Goal: Task Accomplishment & Management: Complete application form

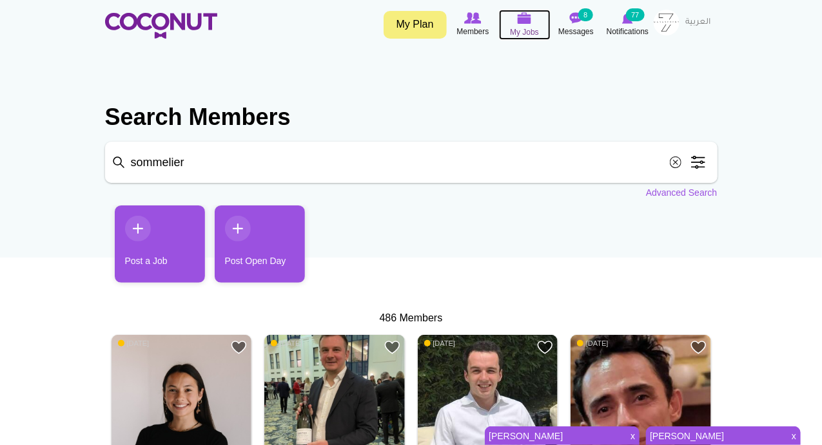
click at [522, 21] on img at bounding box center [524, 18] width 14 height 12
click at [663, 19] on img at bounding box center [666, 23] width 26 height 26
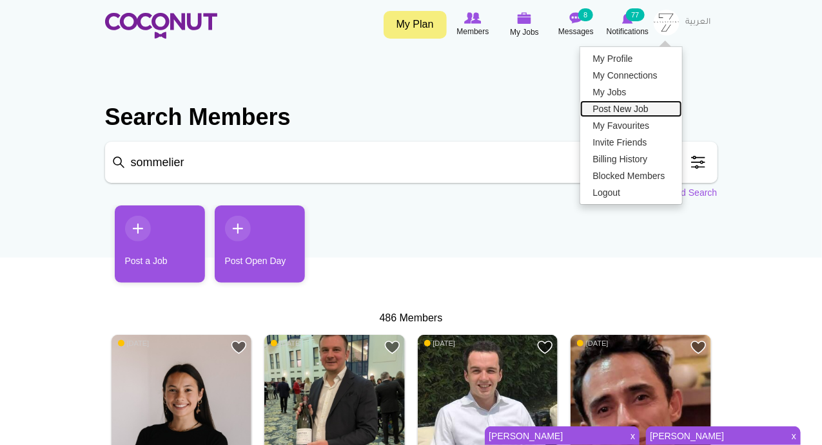
click at [607, 111] on link "Post New Job" at bounding box center [631, 109] width 102 height 17
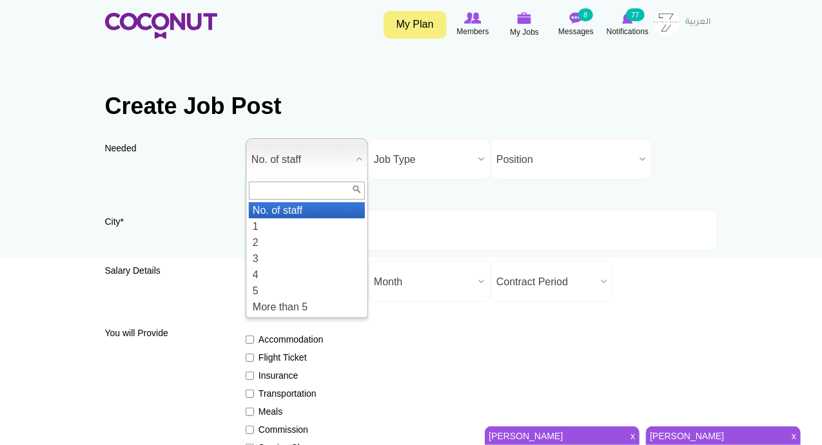
click at [300, 145] on span "No. of staff" at bounding box center [300, 159] width 99 height 41
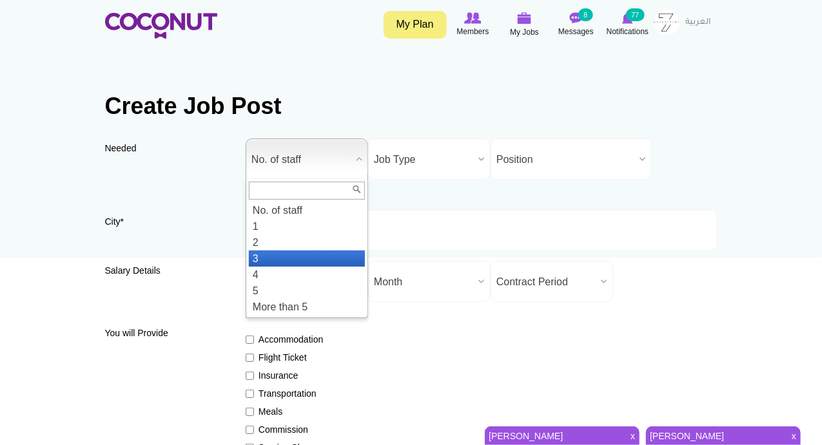
click at [269, 261] on li "3" at bounding box center [307, 259] width 116 height 16
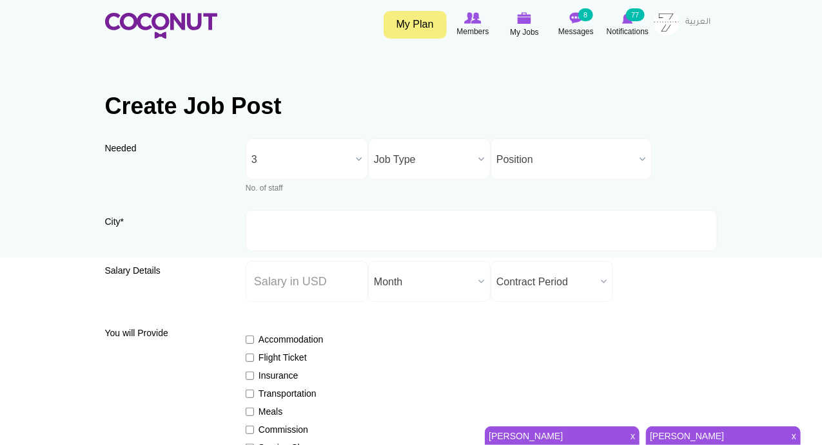
click at [403, 160] on span "Job Type" at bounding box center [423, 159] width 99 height 41
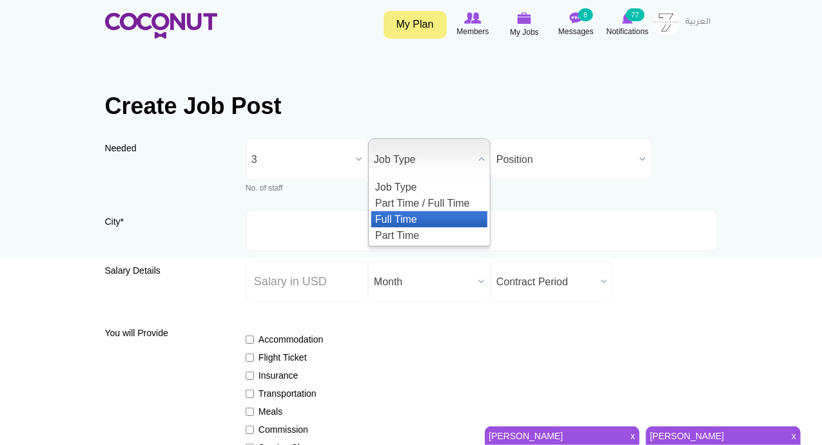
click at [403, 215] on li "Full Time" at bounding box center [429, 219] width 116 height 16
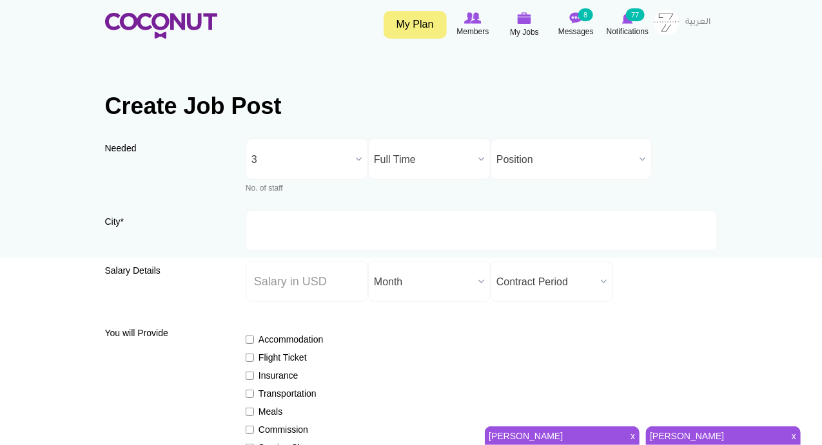
click at [499, 155] on span "Position" at bounding box center [565, 159] width 138 height 41
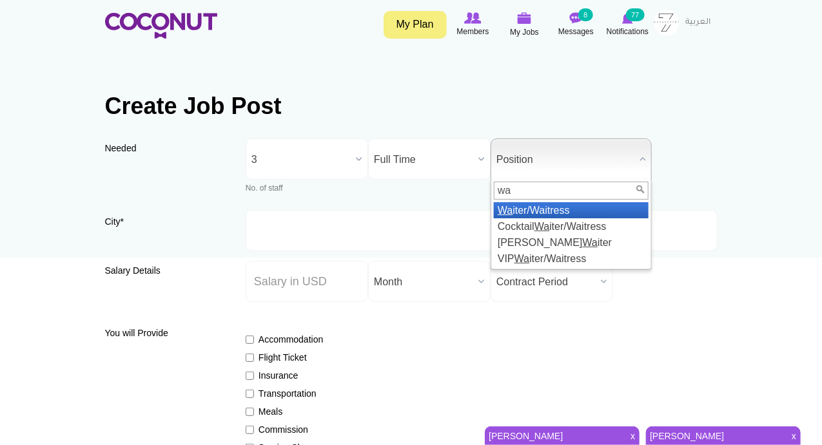
type input "wa"
click at [517, 210] on li "Wa iter/Waitress" at bounding box center [571, 210] width 155 height 16
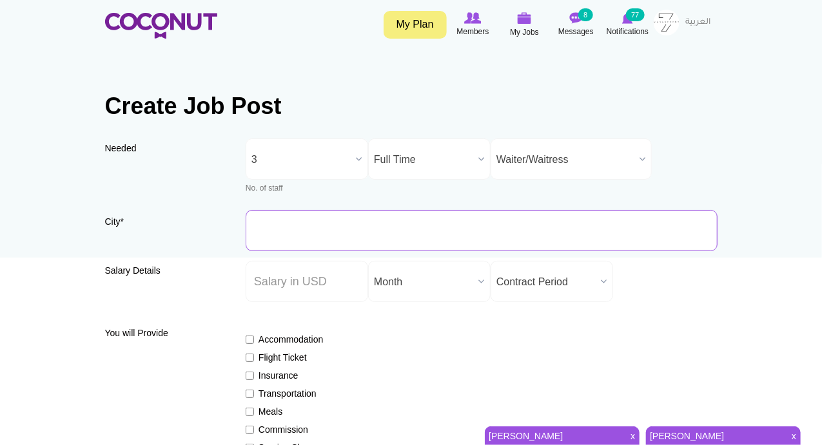
click at [320, 226] on input "City *" at bounding box center [482, 230] width 472 height 41
type input "[GEOGRAPHIC_DATA], [GEOGRAPHIC_DATA]"
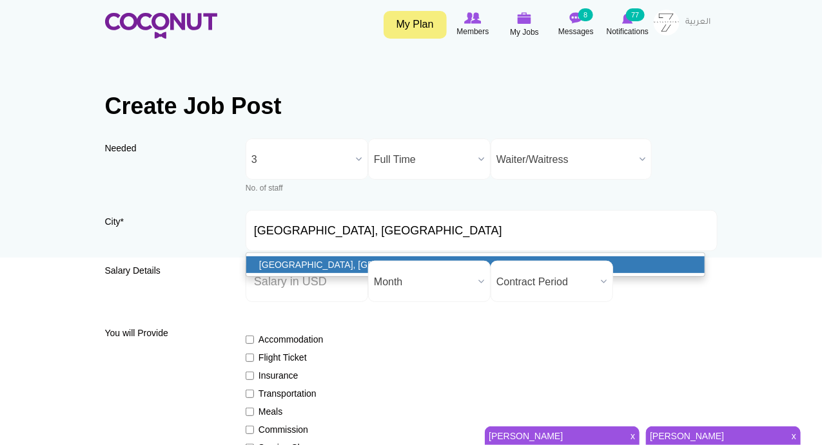
click at [287, 257] on link "[GEOGRAPHIC_DATA], [GEOGRAPHIC_DATA]" at bounding box center [475, 264] width 458 height 17
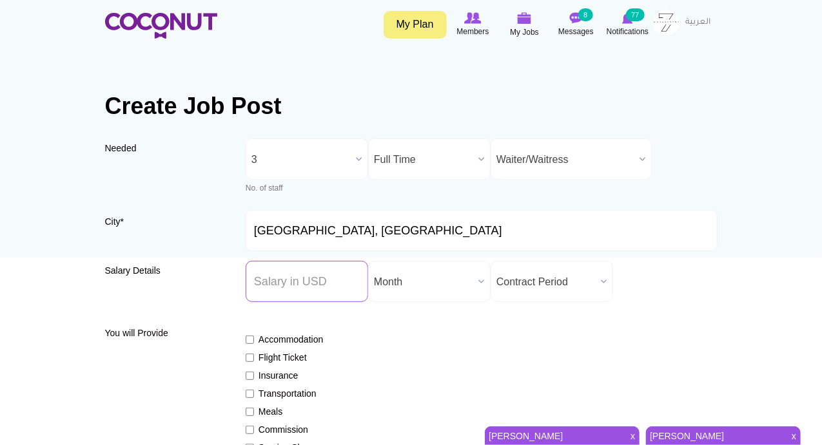
click at [289, 280] on input "Salary ($) *" at bounding box center [307, 281] width 122 height 41
type input "0"
click at [548, 284] on span "Contract Period" at bounding box center [545, 282] width 99 height 41
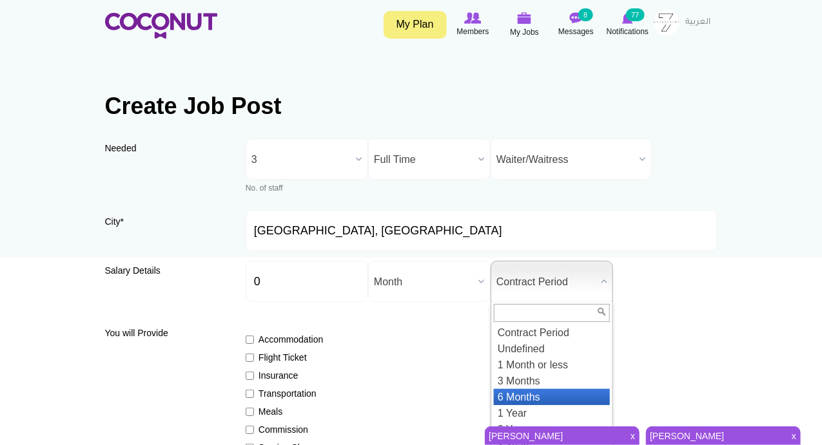
click at [516, 393] on li "6 Months" at bounding box center [552, 397] width 116 height 16
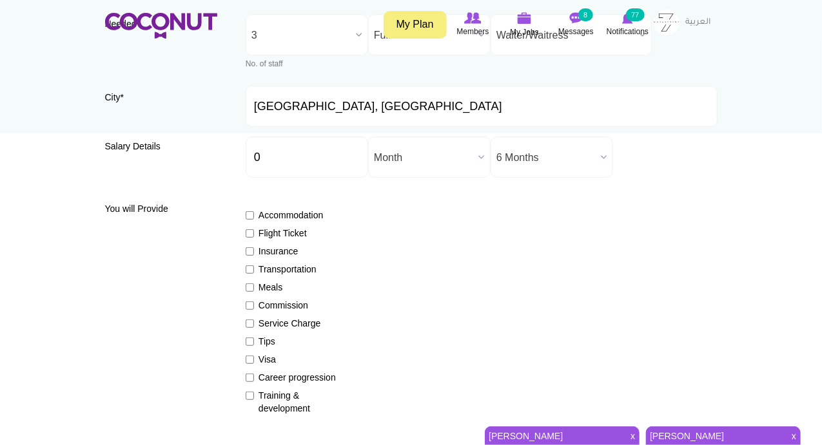
scroll to position [150, 0]
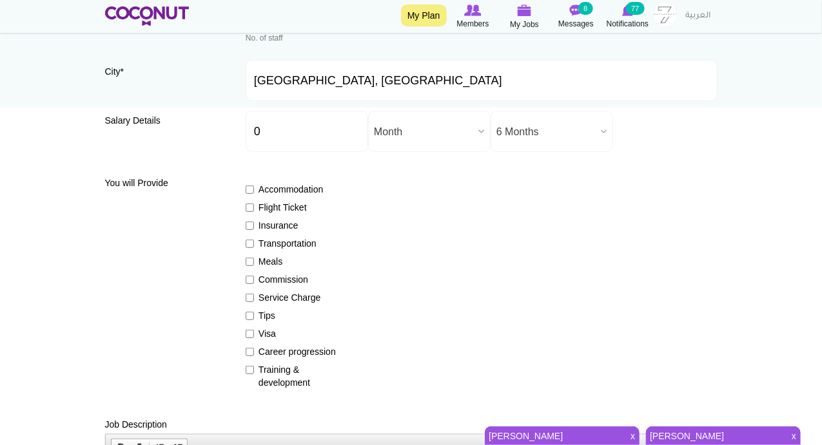
click at [247, 196] on div "Accommodation Flight Ticket Insurance Transportation Meals Commission Service C…" at bounding box center [482, 280] width 472 height 218
click at [249, 188] on input "Accommodation" at bounding box center [250, 190] width 8 height 8
checkbox input "true"
click at [250, 209] on input "Flight Ticket" at bounding box center [250, 208] width 8 height 8
checkbox input "true"
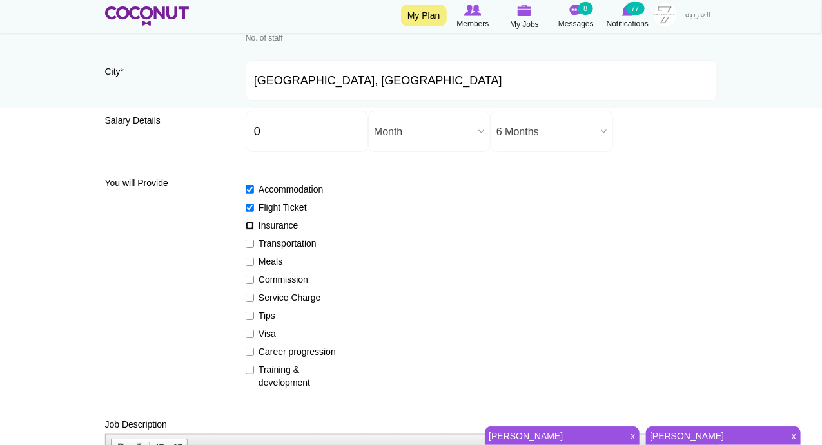
click at [249, 229] on input "Insurance" at bounding box center [250, 226] width 8 height 8
checkbox input "true"
click at [246, 244] on input "Transportation" at bounding box center [250, 244] width 8 height 8
click at [249, 238] on label "Transportation" at bounding box center [293, 243] width 94 height 13
click at [249, 240] on input "Transportation" at bounding box center [250, 244] width 8 height 8
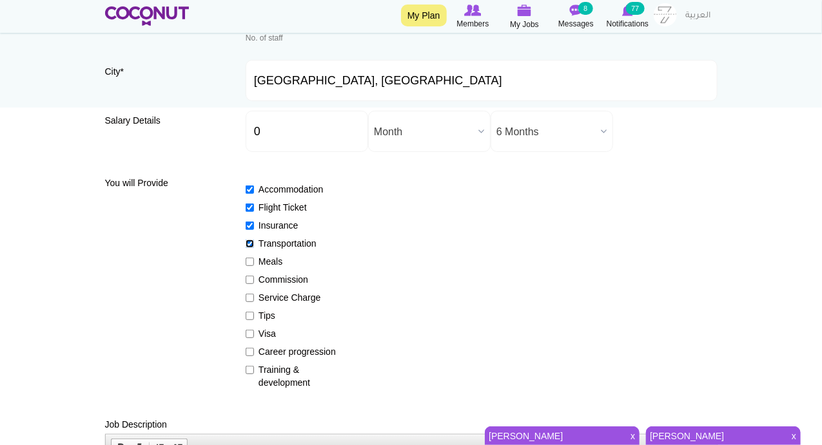
checkbox input "false"
click at [248, 259] on input "Meals" at bounding box center [250, 262] width 8 height 8
checkbox input "true"
click at [249, 299] on input "Service Charge" at bounding box center [250, 298] width 8 height 8
checkbox input "true"
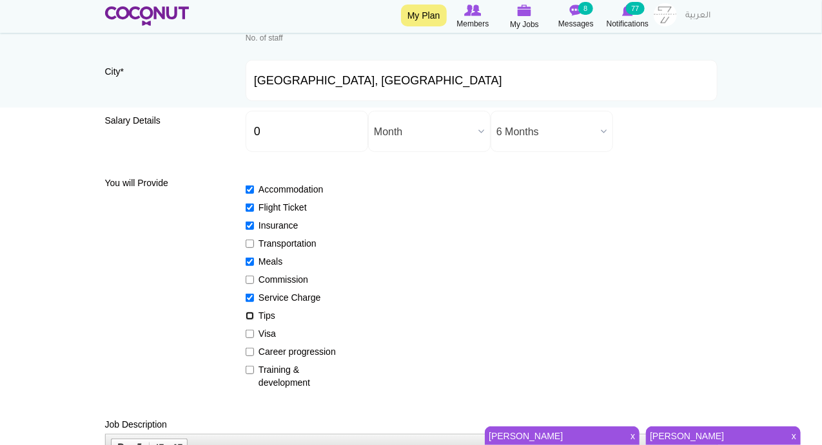
click at [248, 314] on input "Tips" at bounding box center [250, 316] width 8 height 8
checkbox input "true"
click at [247, 332] on input "Visa" at bounding box center [250, 334] width 8 height 8
checkbox input "true"
click at [247, 351] on input "Career progression" at bounding box center [250, 352] width 8 height 8
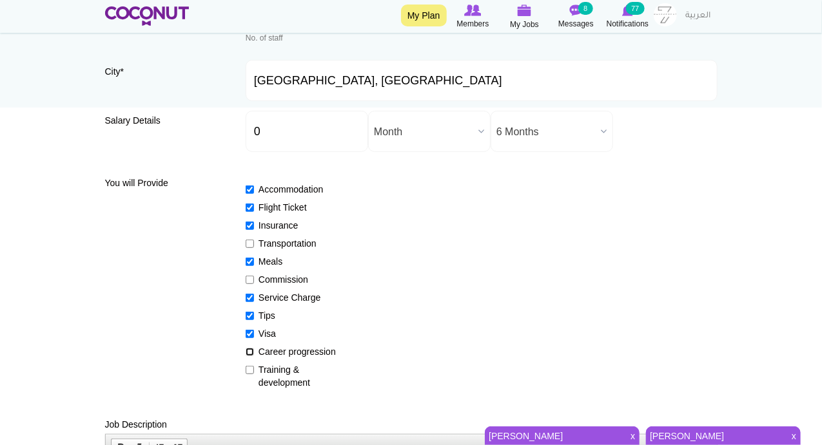
checkbox input "true"
click at [251, 373] on input "Training & development" at bounding box center [250, 370] width 8 height 8
checkbox input "true"
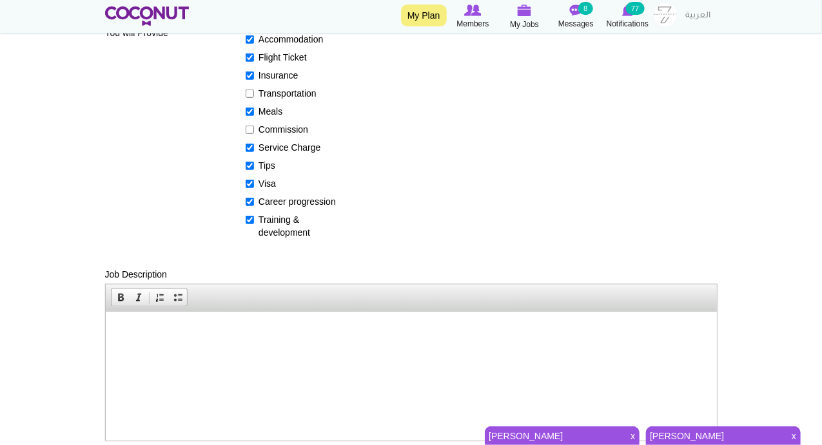
click at [244, 351] on html at bounding box center [410, 330] width 611 height 39
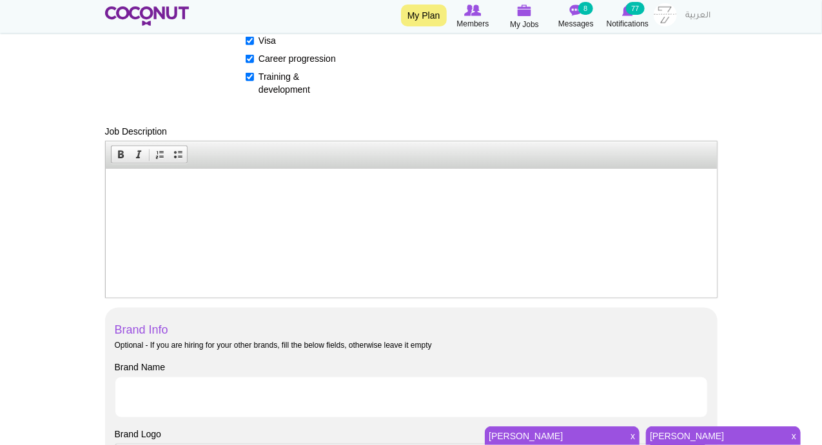
scroll to position [451, 0]
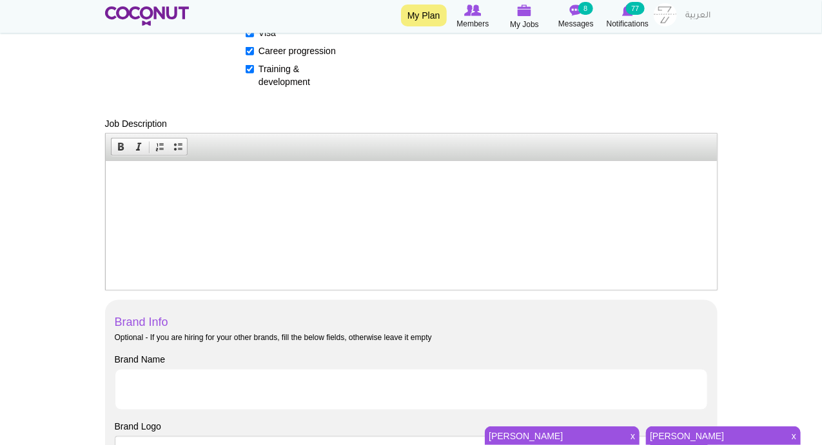
click at [197, 200] on html at bounding box center [410, 179] width 611 height 39
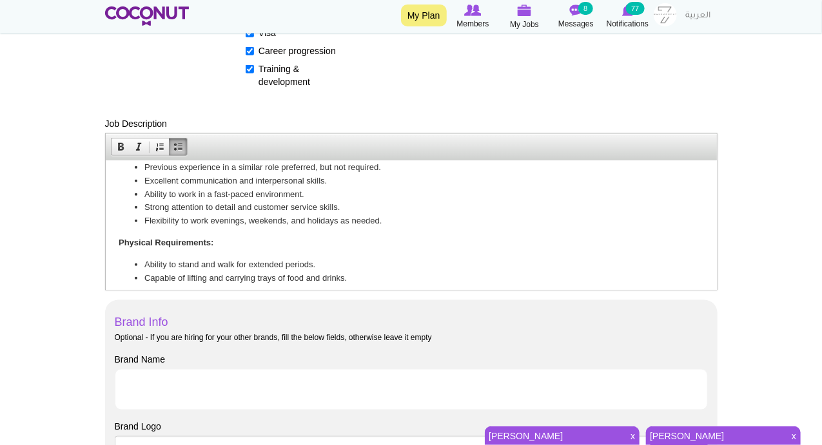
scroll to position [264, 0]
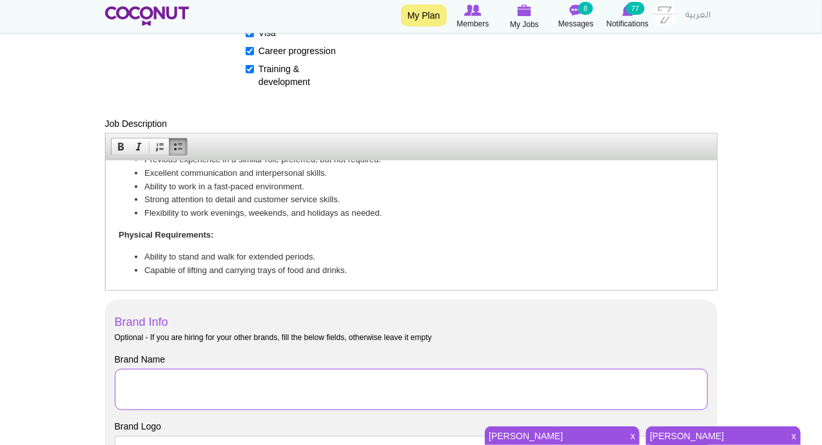
click at [174, 394] on input "Brand Name" at bounding box center [411, 389] width 593 height 41
type input "7 Management"
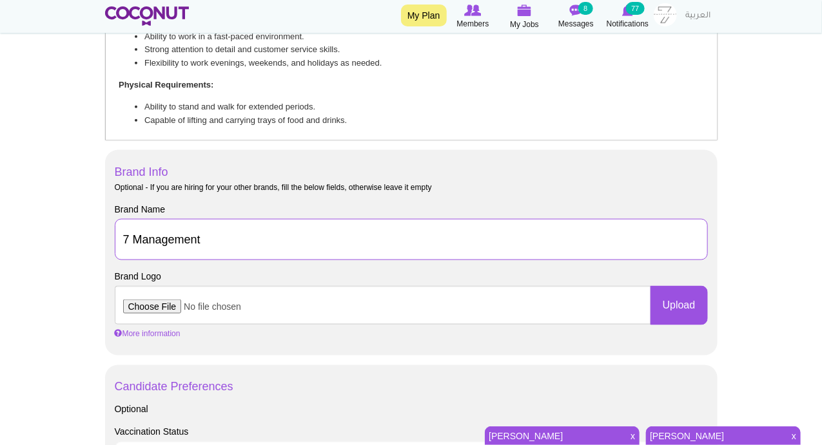
scroll to position [751, 0]
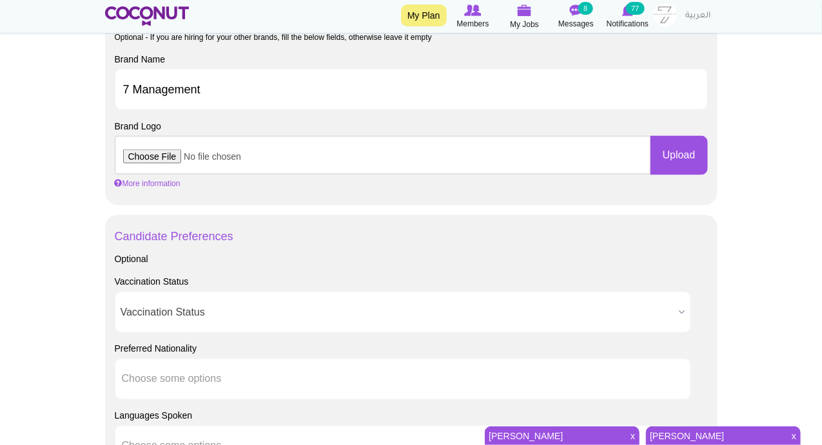
click at [179, 316] on span "Vaccination Status" at bounding box center [398, 313] width 554 height 41
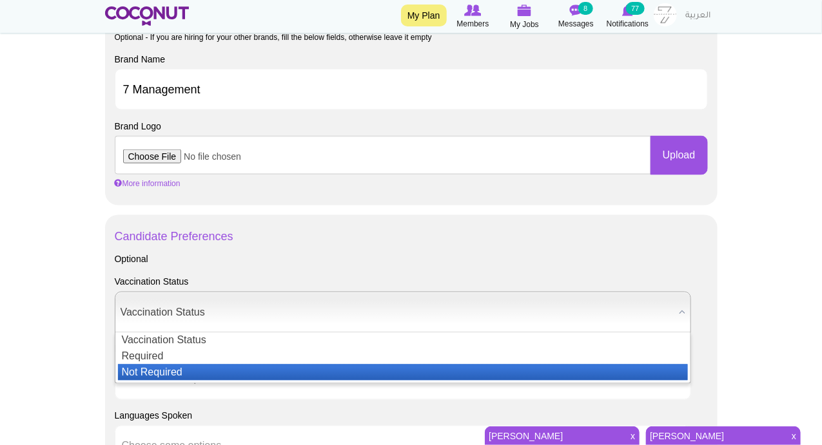
click at [144, 366] on li "Not Required" at bounding box center [403, 373] width 570 height 16
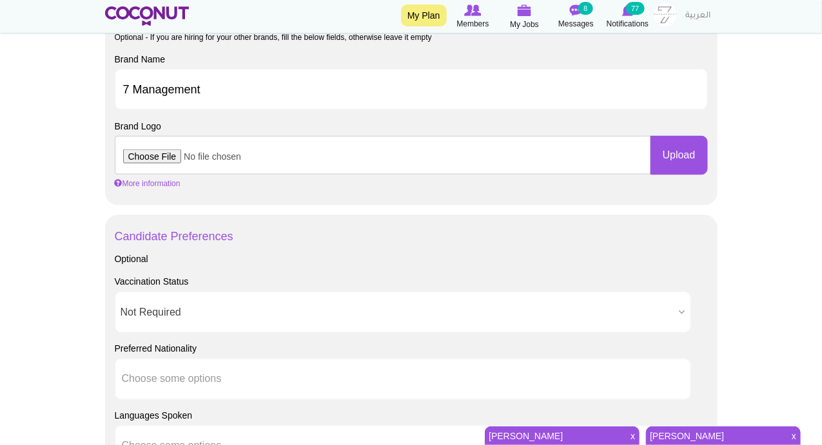
scroll to position [902, 0]
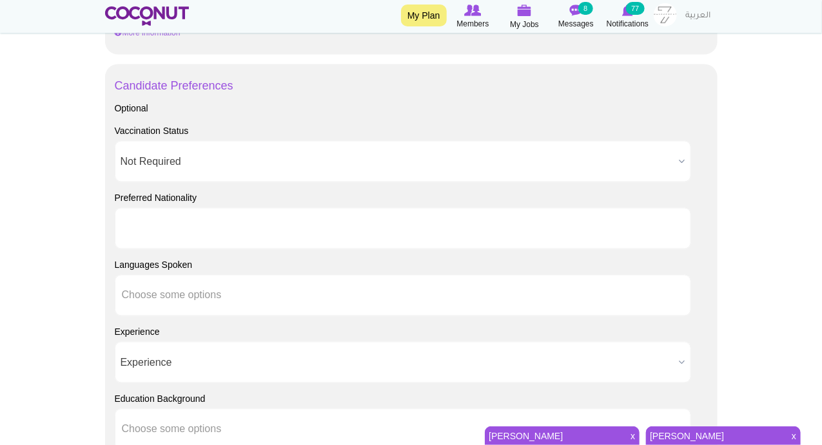
click at [156, 232] on input "text" at bounding box center [180, 229] width 116 height 12
type input "e"
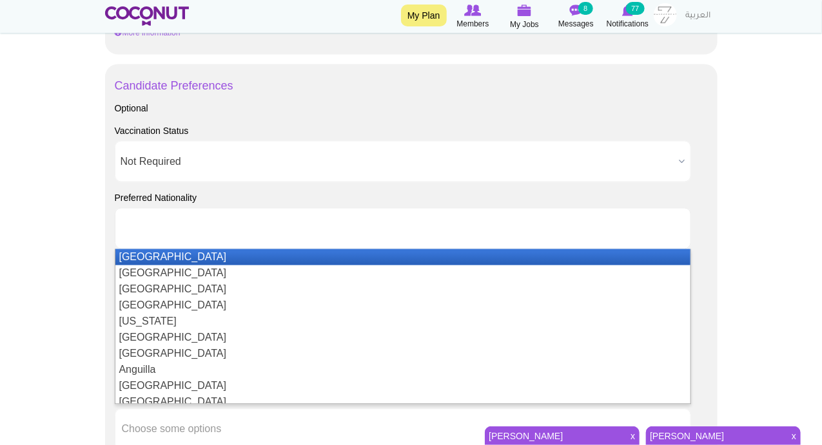
click at [57, 240] on body "Toggle navigation My Plan Members My Jobs Post a Job Messages 8 Notifications 7…" at bounding box center [411, 22] width 822 height 1849
type input "Choose some options"
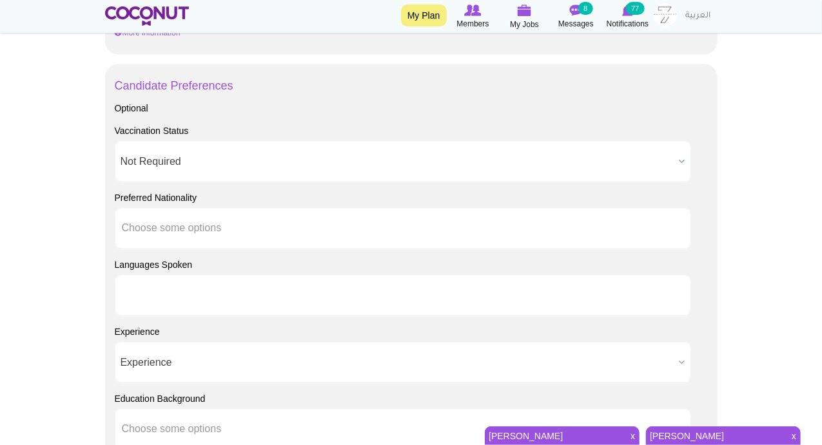
click at [133, 302] on li at bounding box center [180, 295] width 116 height 27
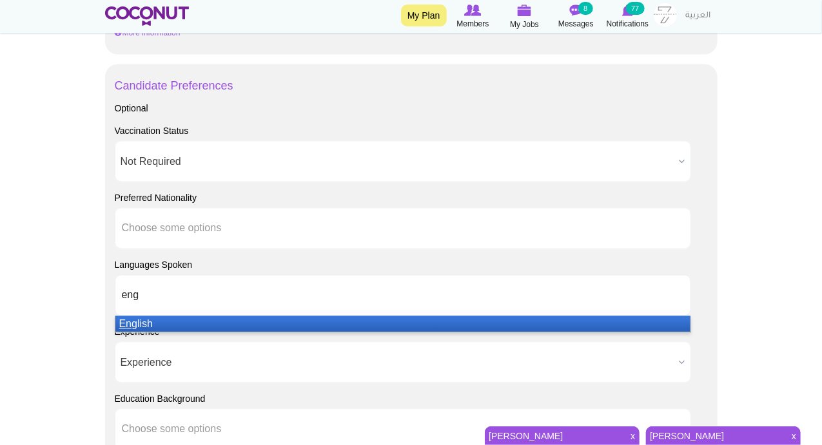
type input "eng"
click at [135, 321] on em "Eng" at bounding box center [128, 324] width 18 height 11
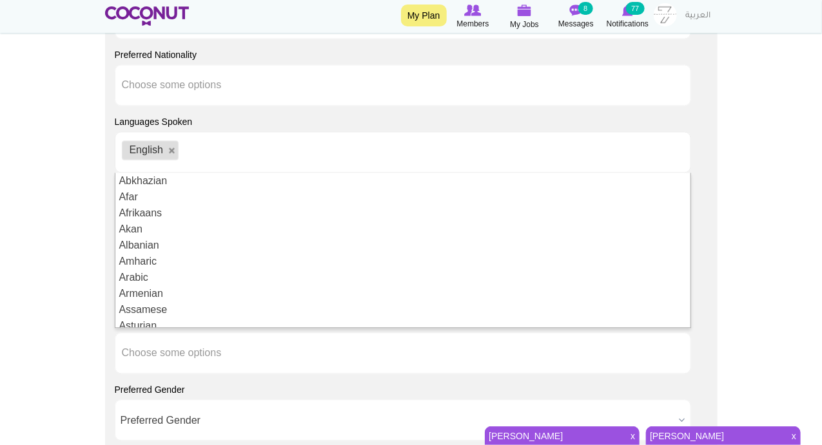
scroll to position [1052, 0]
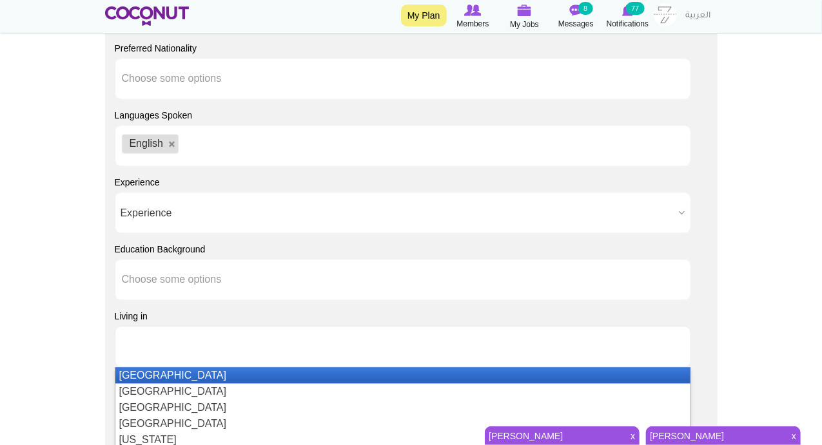
click at [144, 342] on input "text" at bounding box center [180, 347] width 116 height 12
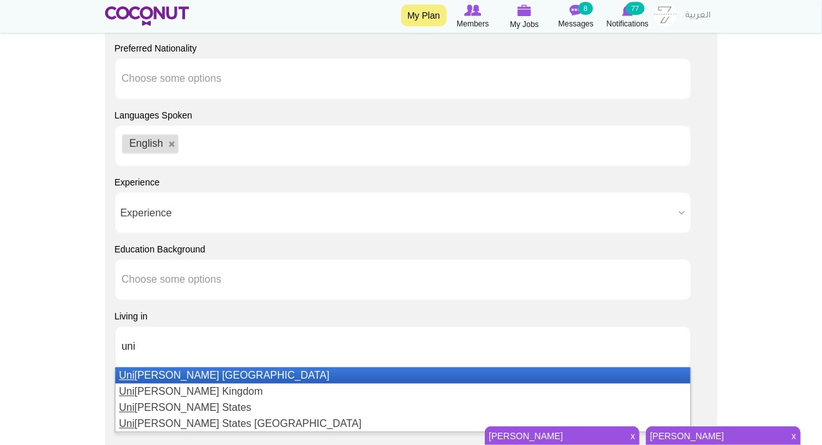
drag, startPoint x: 144, startPoint y: 342, endPoint x: 32, endPoint y: 322, distance: 114.0
type input "Choose some options"
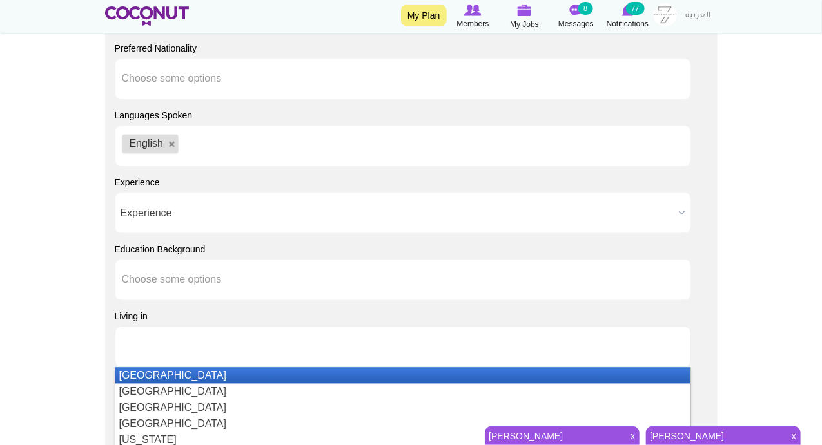
type input "Choose some options"
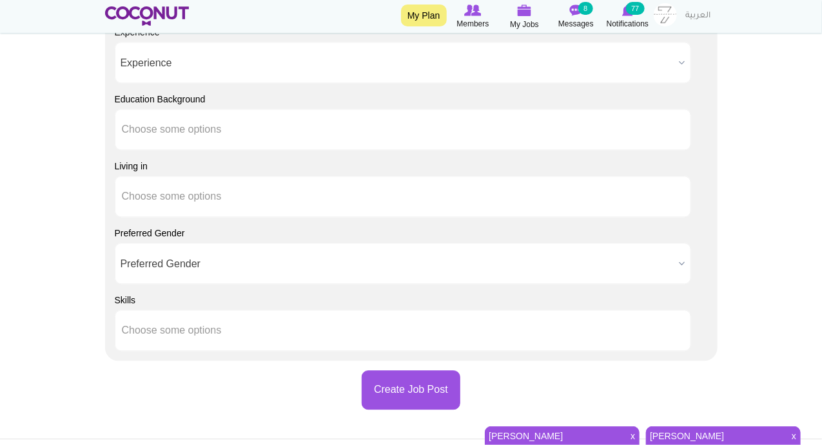
scroll to position [1202, 0]
click at [386, 393] on button "Create Job Post" at bounding box center [411, 390] width 99 height 39
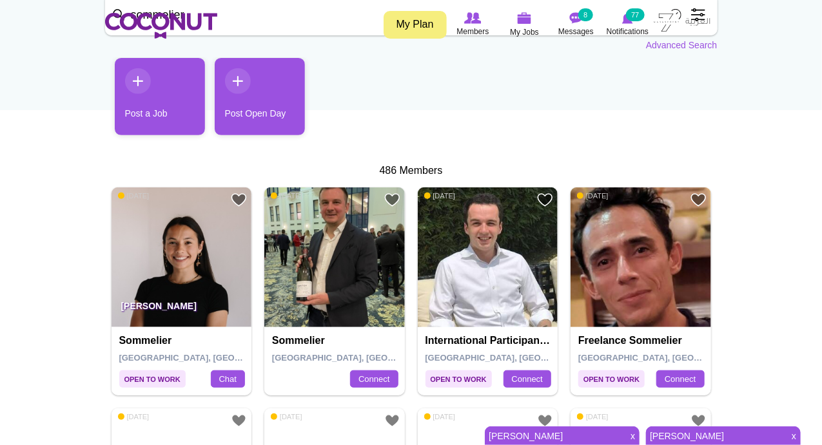
scroll to position [150, 0]
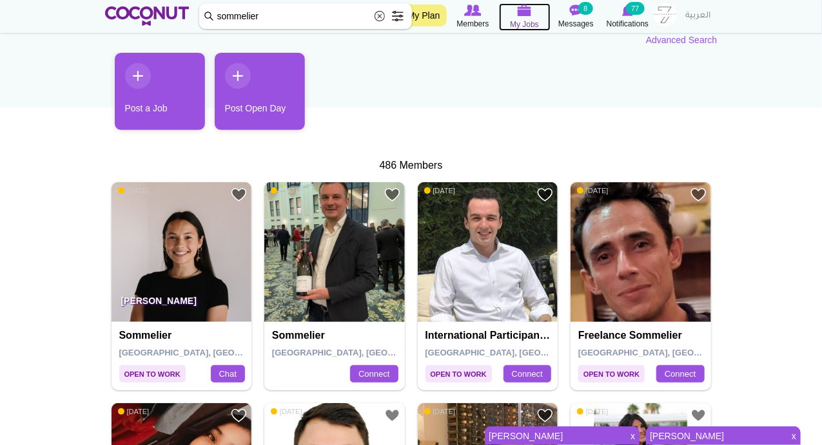
click at [517, 10] on img at bounding box center [524, 11] width 14 height 12
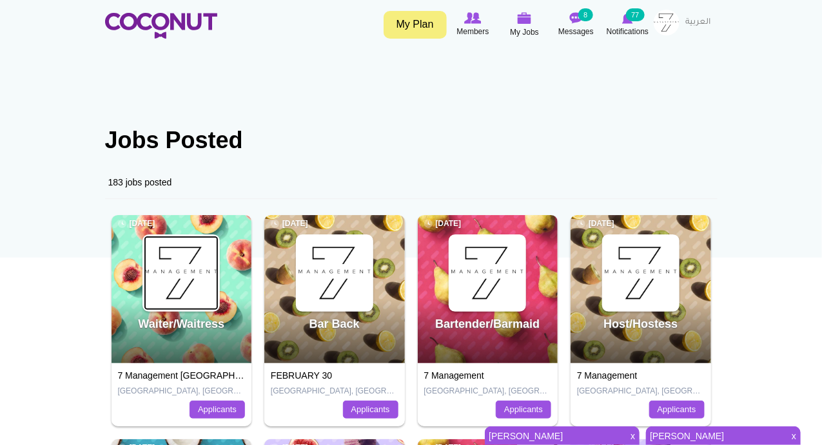
click at [179, 280] on img at bounding box center [181, 273] width 75 height 75
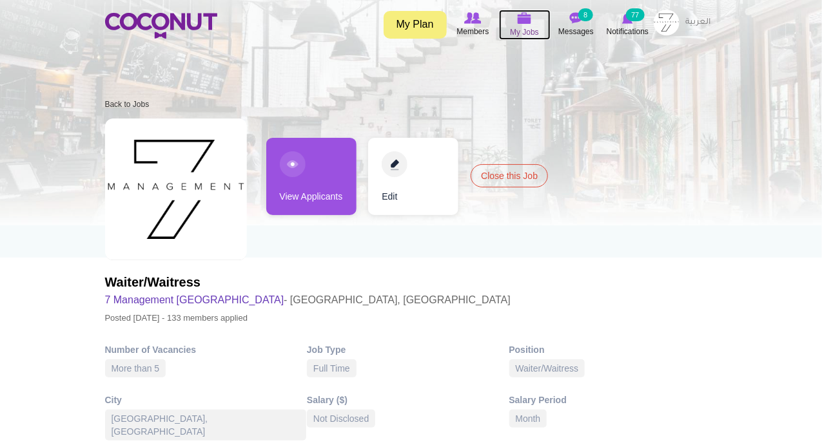
click at [529, 26] on span "My Jobs" at bounding box center [524, 32] width 29 height 13
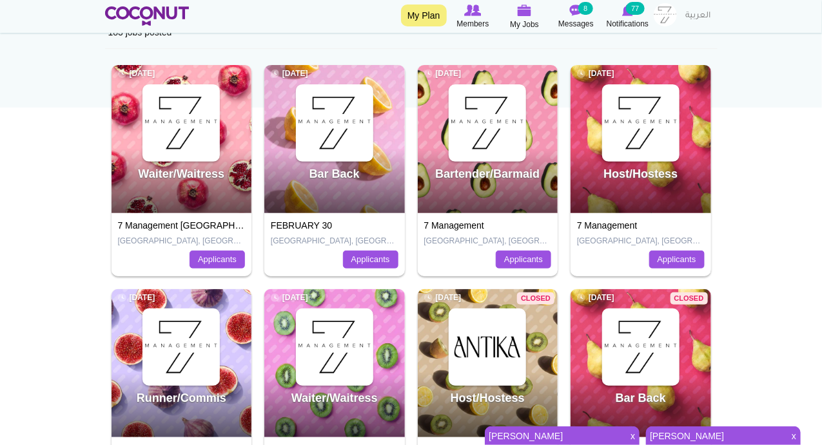
scroll to position [300, 0]
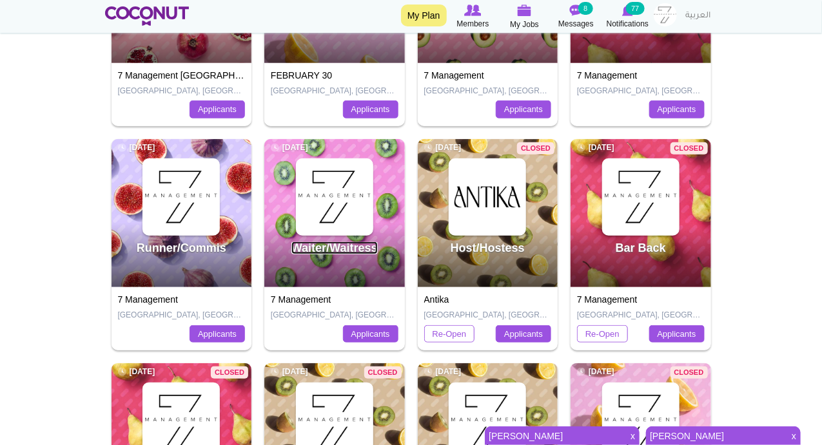
click at [353, 245] on link "Waiter/Waitress" at bounding box center [334, 248] width 86 height 13
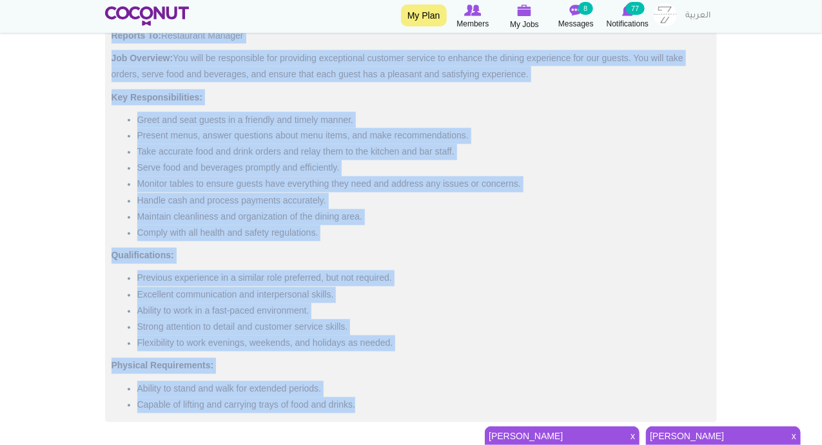
scroll to position [914, 0]
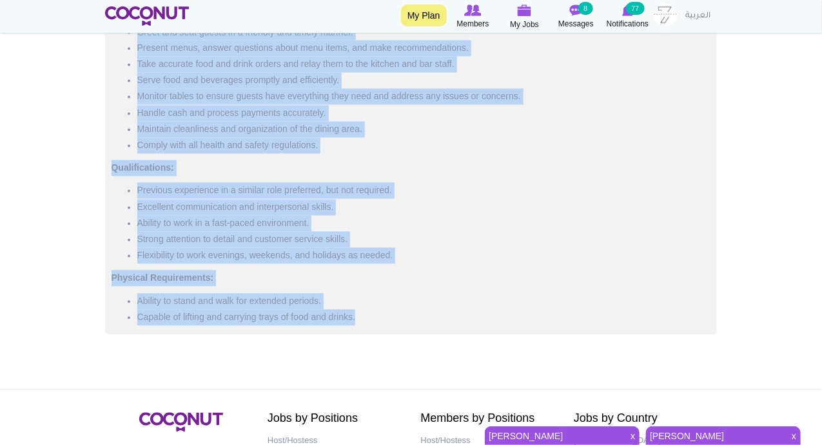
drag, startPoint x: 112, startPoint y: 227, endPoint x: 369, endPoint y: 315, distance: 271.6
click at [369, 315] on div "Position: Waiter / Waitress Location: [GEOGRAPHIC_DATA], [GEOGRAPHIC_DATA] Repo…" at bounding box center [411, 120] width 612 height 430
copy div "Loremips: Dolors / Ametcons Adipisci: Elits, DOE Tempori Ut: Laboreetdo Magnaal…"
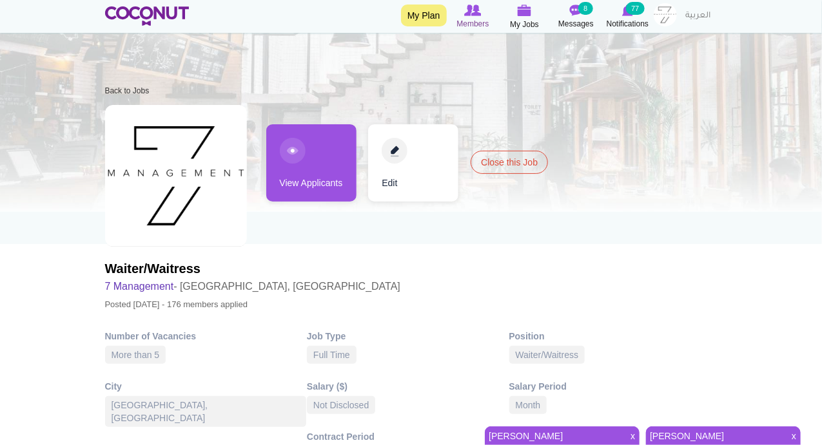
scroll to position [12, 0]
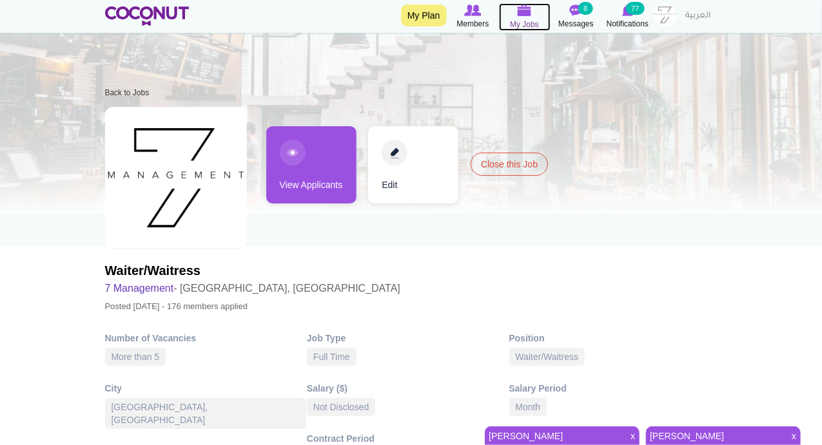
click at [530, 12] on img at bounding box center [524, 11] width 14 height 12
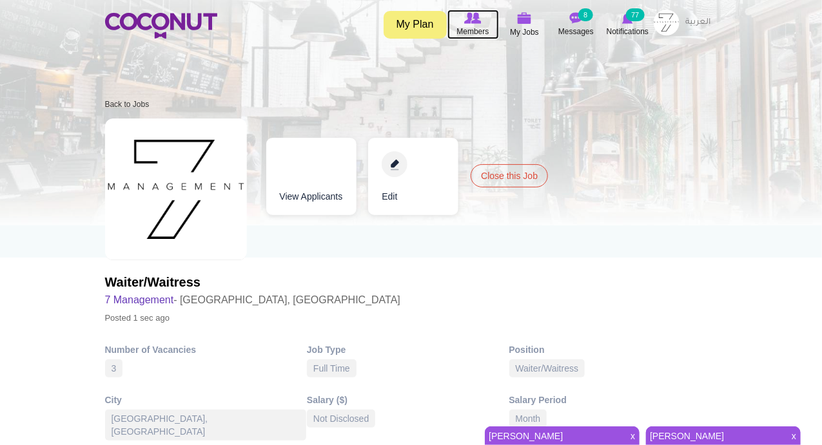
drag, startPoint x: 467, startPoint y: 24, endPoint x: 432, endPoint y: 8, distance: 38.3
click at [467, 24] on icon at bounding box center [472, 18] width 49 height 14
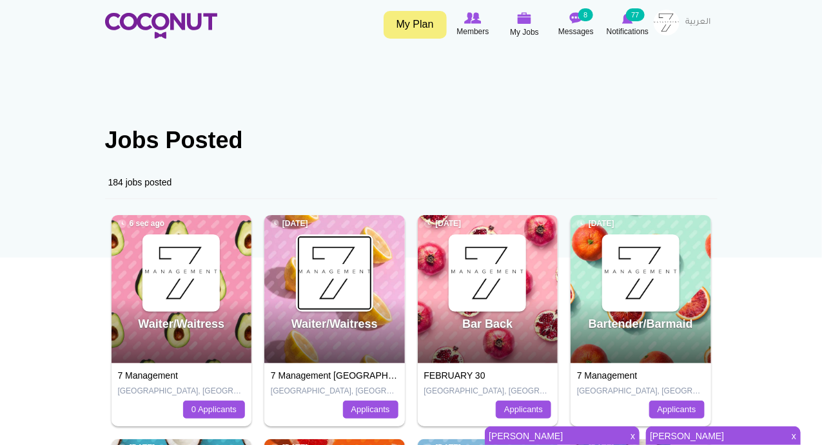
click at [321, 269] on img at bounding box center [334, 273] width 75 height 75
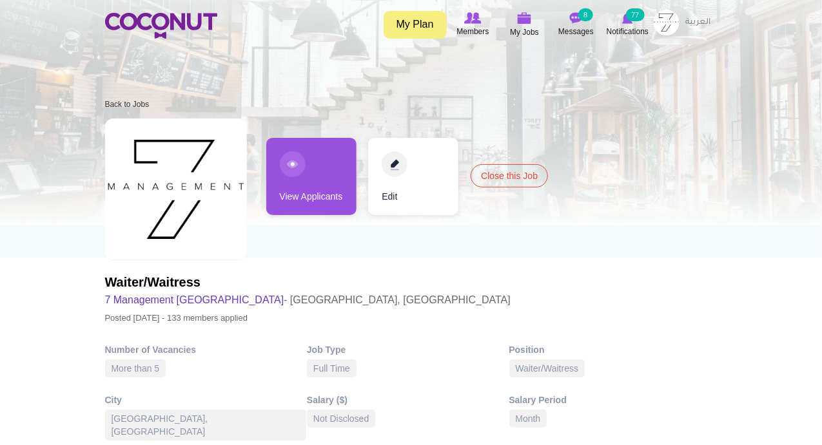
click at [287, 164] on link "View Applicants" at bounding box center [311, 176] width 90 height 77
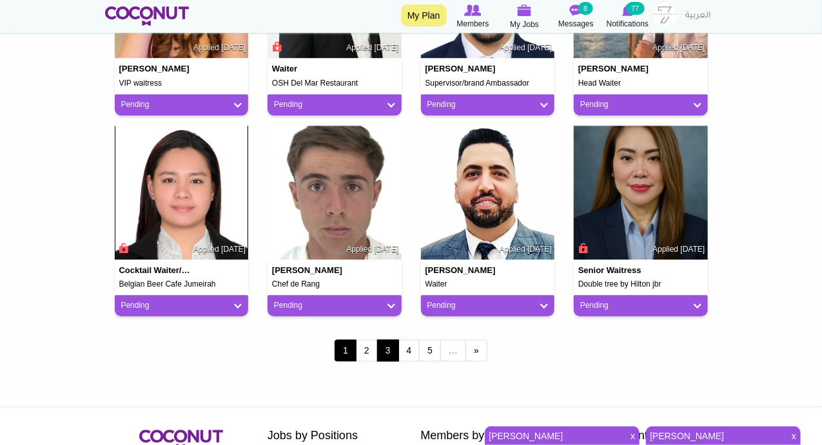
scroll to position [1052, 0]
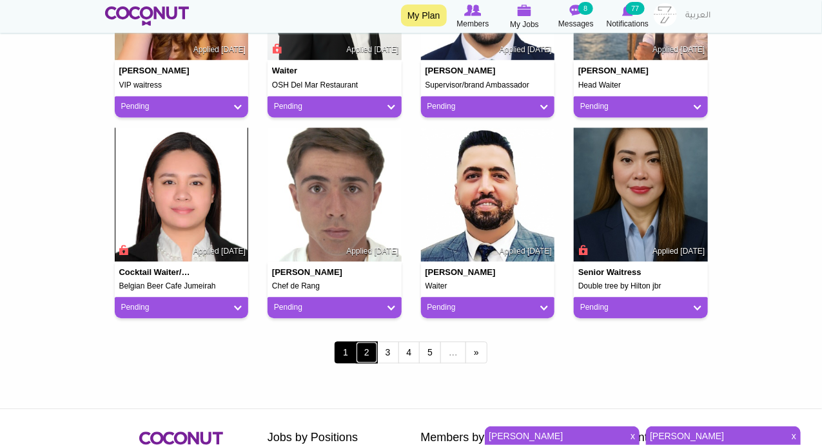
click at [367, 345] on link "2" at bounding box center [367, 353] width 22 height 22
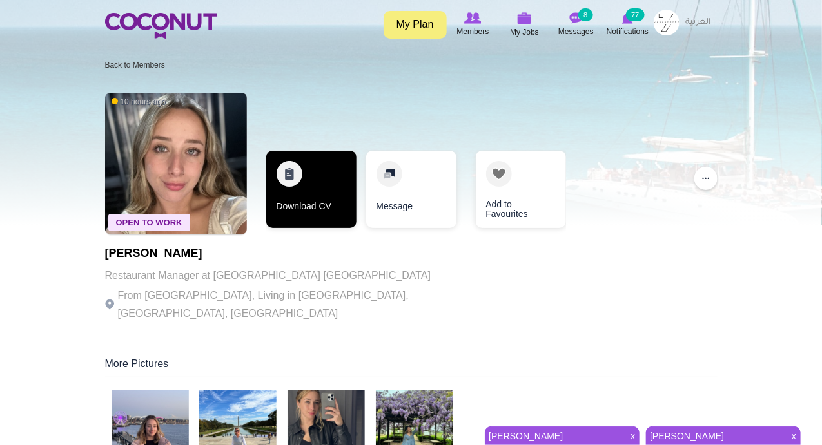
click at [293, 173] on link "Download CV" at bounding box center [311, 189] width 90 height 77
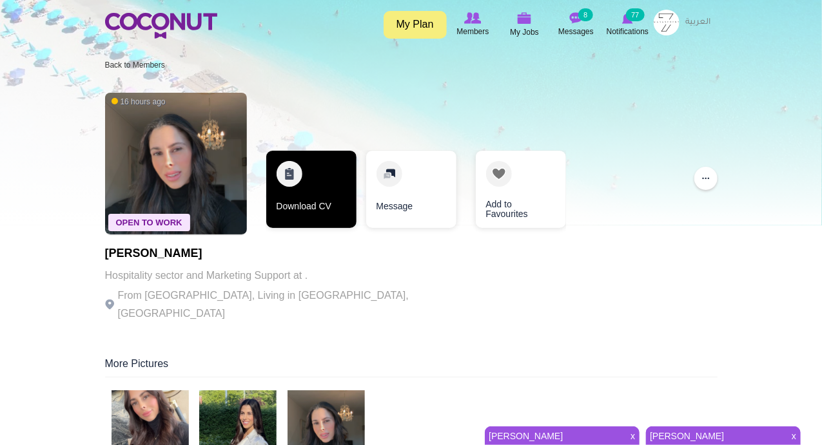
click at [294, 177] on link "Download CV" at bounding box center [311, 189] width 90 height 77
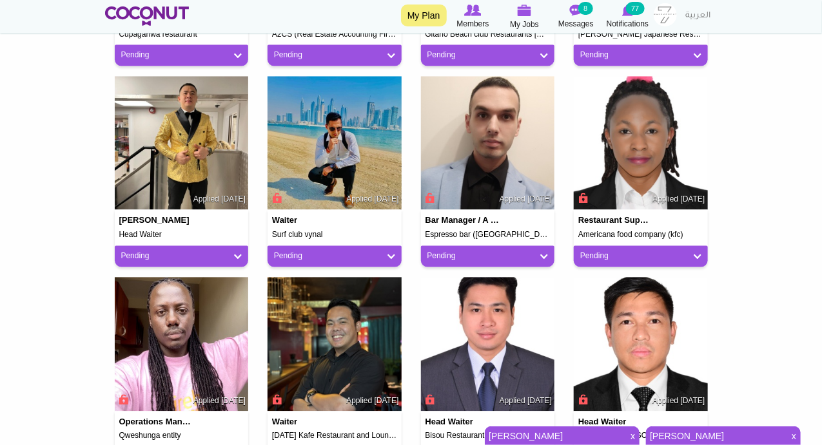
scroll to position [1052, 0]
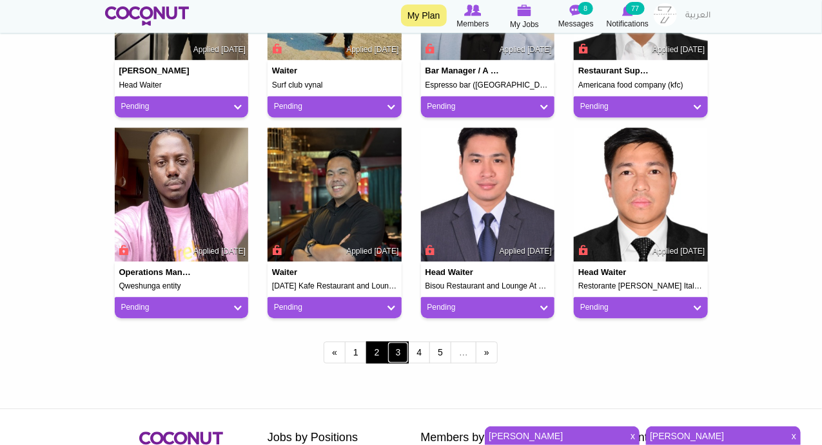
click at [403, 350] on link "3" at bounding box center [398, 353] width 22 height 22
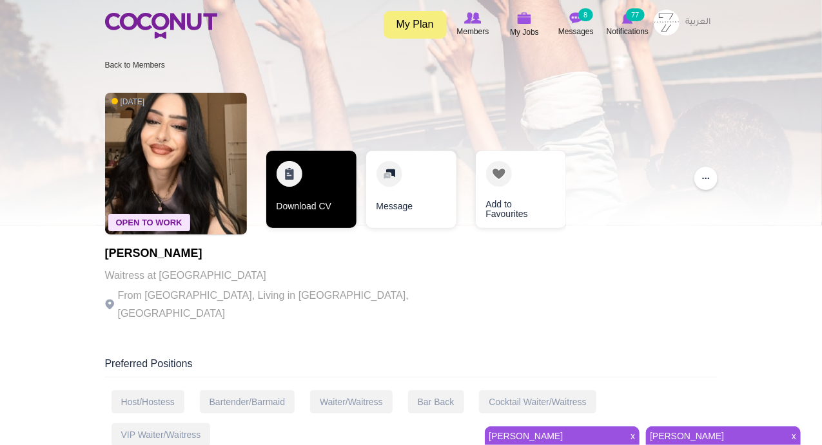
click at [292, 175] on link "Download CV" at bounding box center [311, 189] width 90 height 77
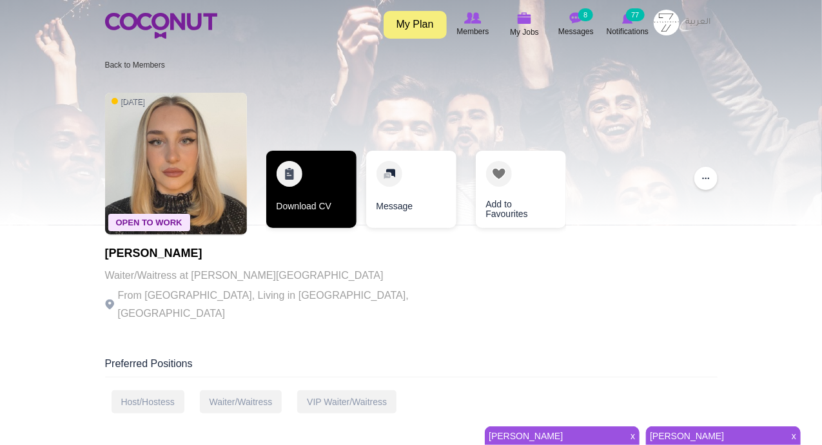
click at [290, 162] on link "Download CV" at bounding box center [311, 189] width 90 height 77
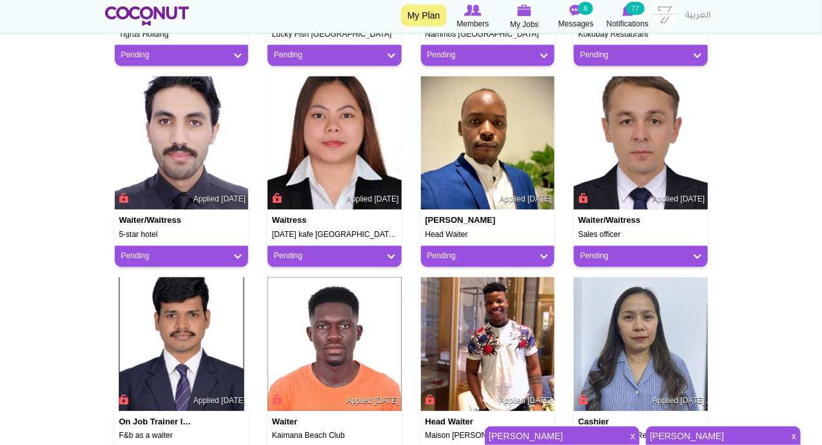
scroll to position [1052, 0]
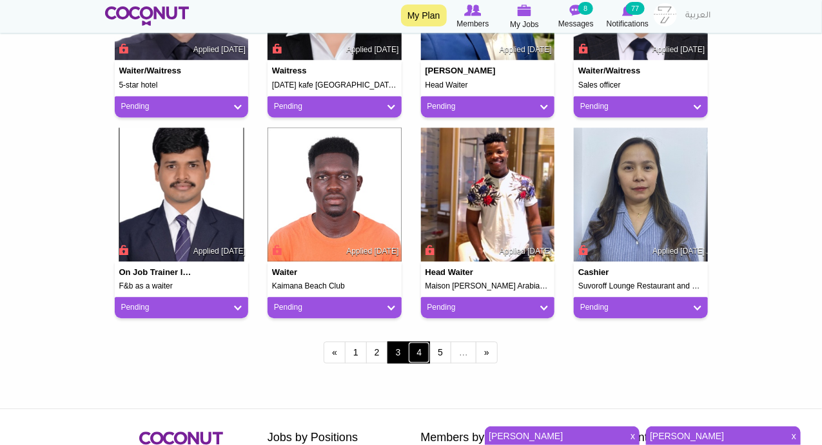
click at [419, 352] on link "4" at bounding box center [419, 353] width 22 height 22
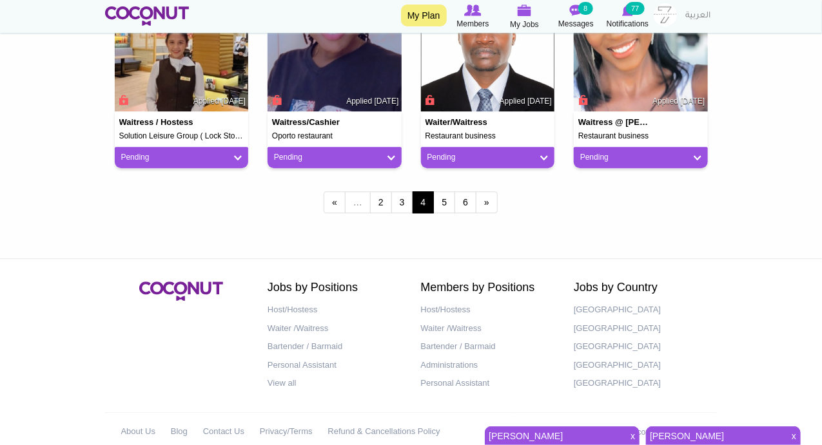
scroll to position [1052, 0]
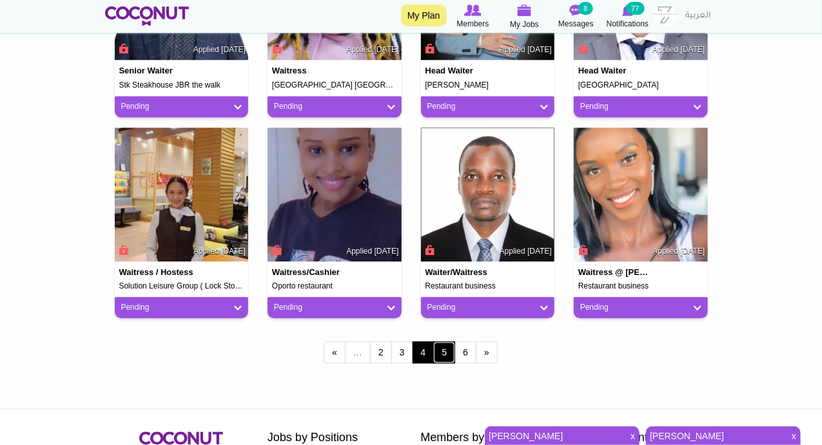
click at [441, 351] on link "5" at bounding box center [444, 353] width 22 height 22
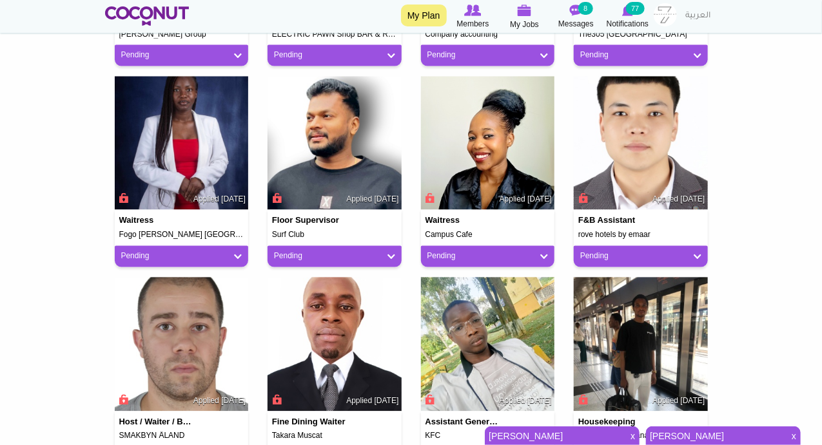
scroll to position [1052, 0]
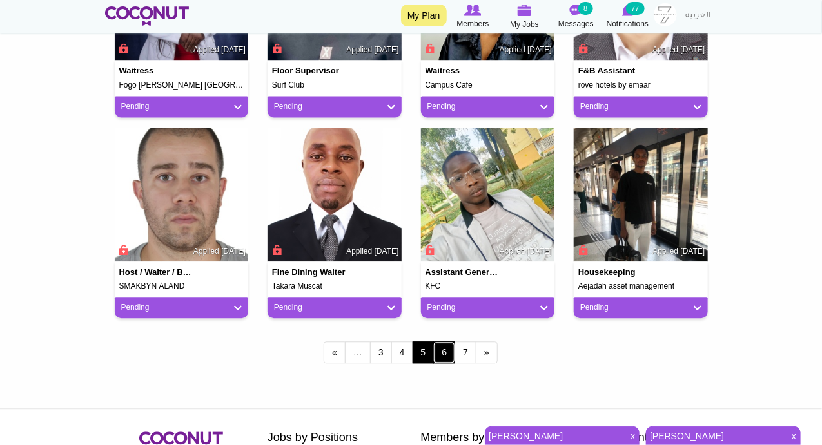
click at [442, 356] on link "6" at bounding box center [444, 353] width 22 height 22
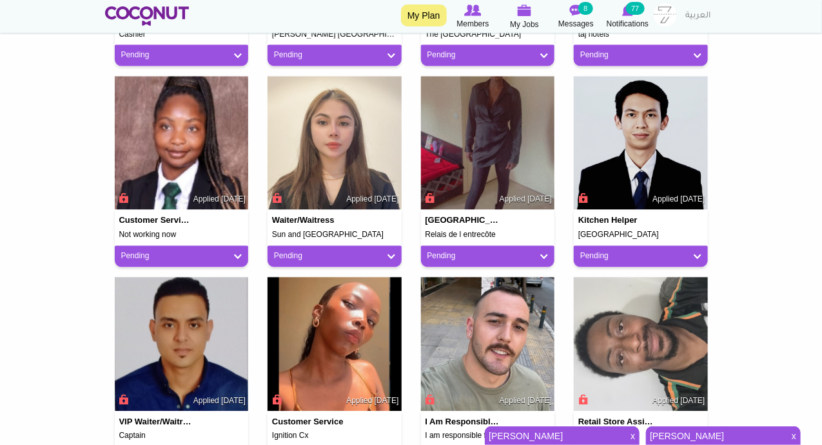
scroll to position [1052, 0]
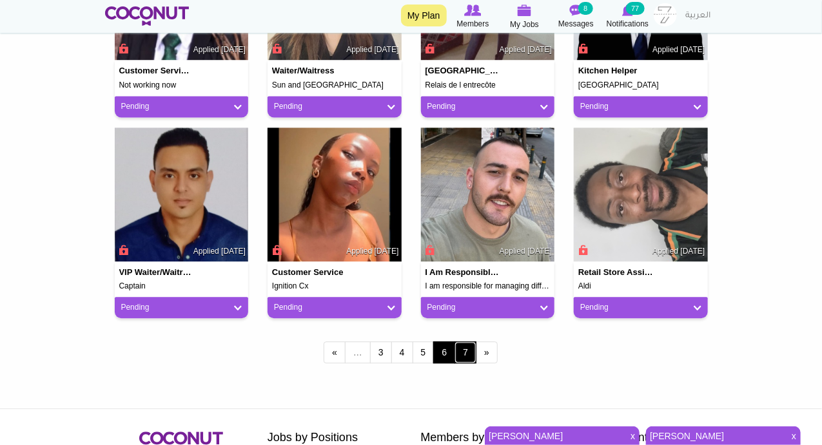
click at [463, 356] on link "7" at bounding box center [465, 353] width 22 height 22
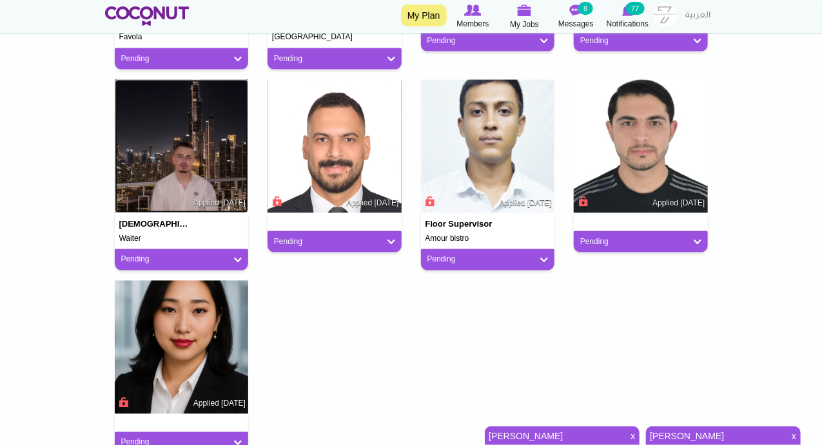
scroll to position [552, 0]
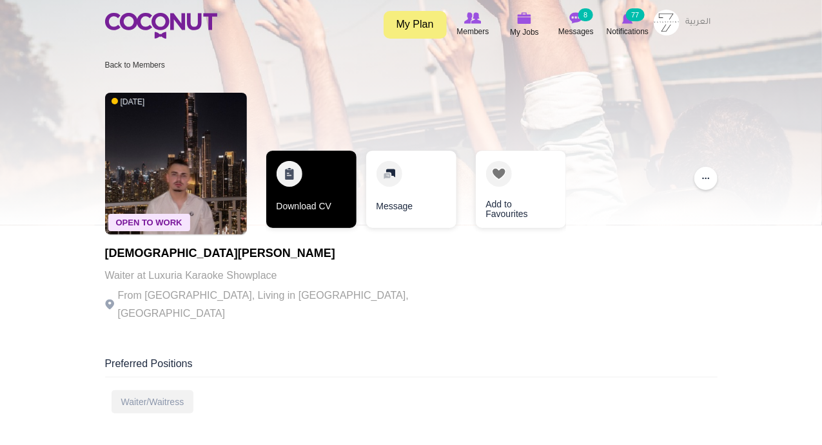
click at [285, 178] on link "Download CV" at bounding box center [311, 189] width 90 height 77
